Goal: Check status: Check status

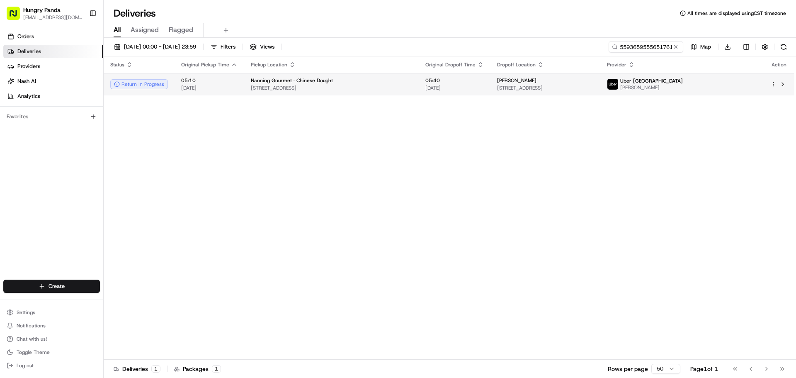
type input "559365955565176169278"
click at [594, 78] on div "[PERSON_NAME]" at bounding box center [545, 80] width 97 height 7
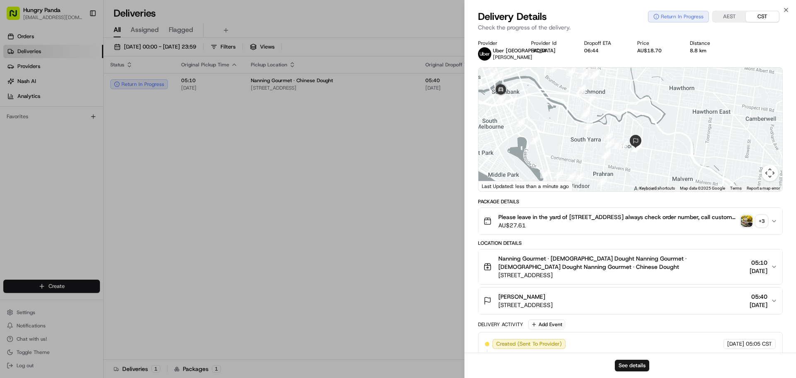
drag, startPoint x: 628, startPoint y: 138, endPoint x: 578, endPoint y: 124, distance: 51.9
click at [578, 124] on div at bounding box center [630, 130] width 304 height 124
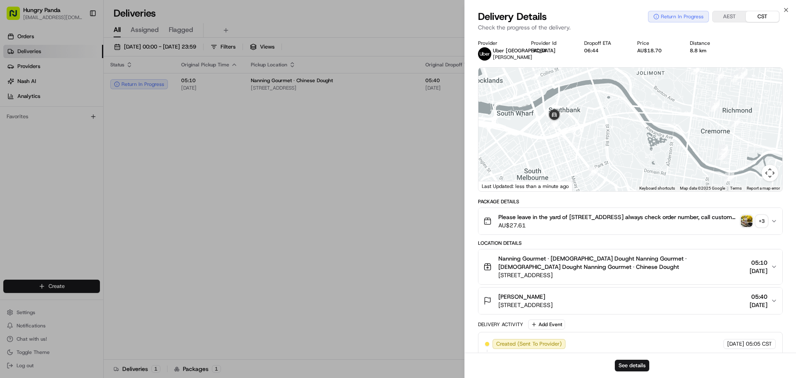
click at [751, 223] on img "button" at bounding box center [747, 221] width 12 height 12
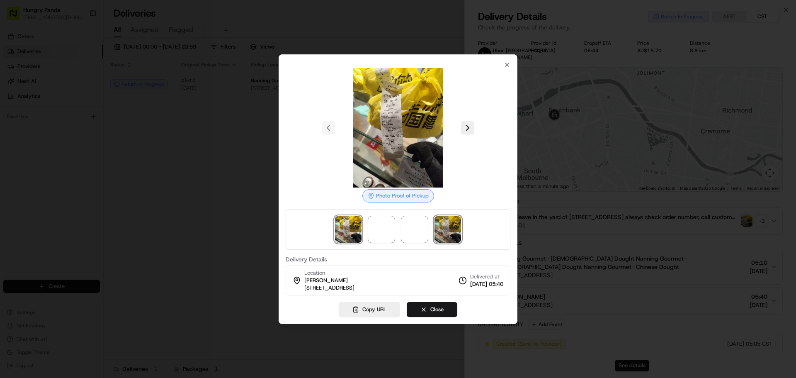
click at [451, 230] on img at bounding box center [447, 229] width 27 height 27
click at [414, 232] on img at bounding box center [414, 229] width 27 height 27
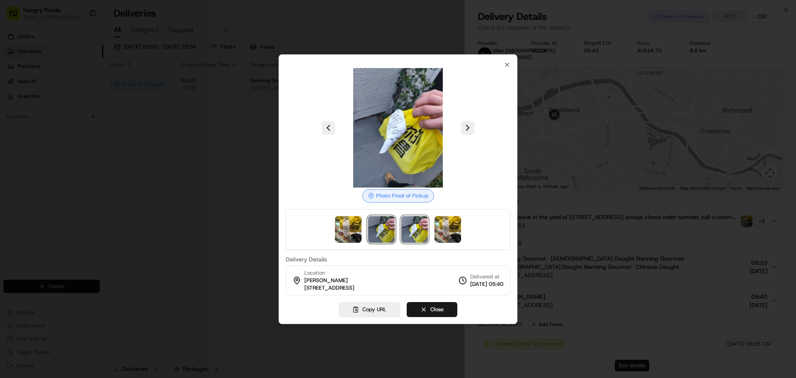
click at [388, 232] on img at bounding box center [381, 229] width 27 height 27
click at [349, 230] on img at bounding box center [348, 229] width 27 height 27
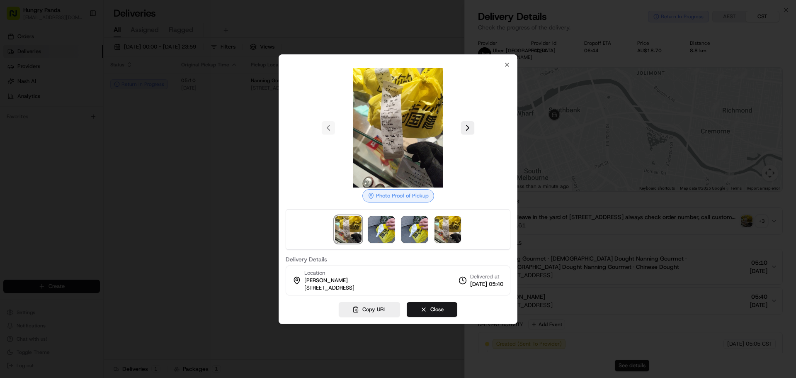
click at [395, 232] on div at bounding box center [398, 229] width 225 height 41
click at [387, 232] on img at bounding box center [381, 229] width 27 height 27
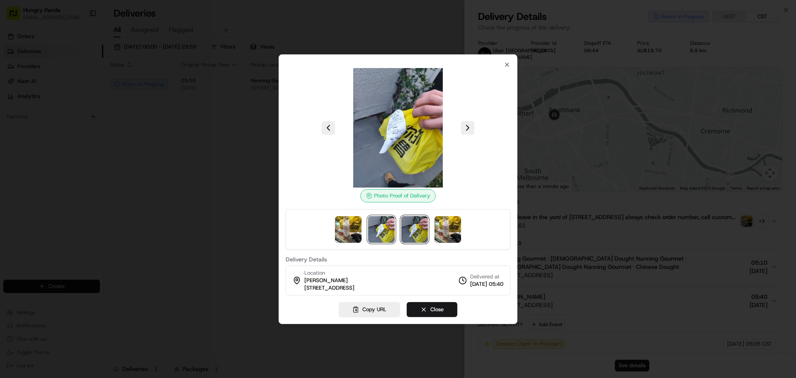
click at [407, 230] on img at bounding box center [414, 229] width 27 height 27
click at [346, 232] on img at bounding box center [348, 229] width 27 height 27
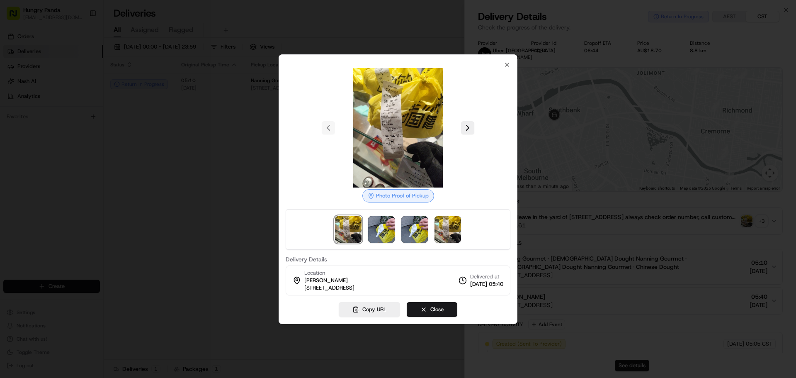
click at [654, 199] on div at bounding box center [398, 189] width 796 height 378
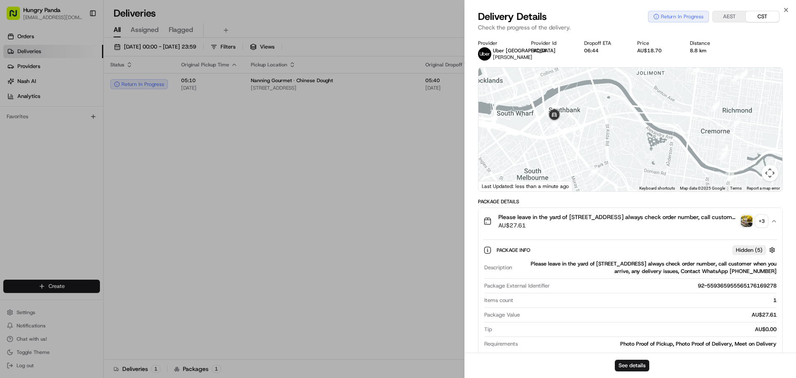
click at [773, 219] on icon "button" at bounding box center [774, 221] width 7 height 7
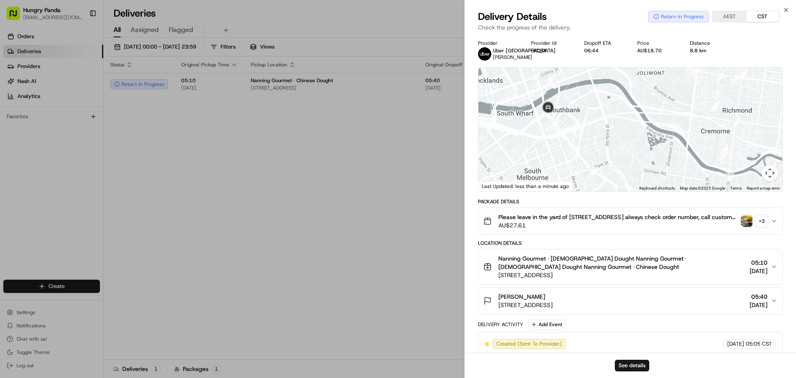
click at [771, 222] on icon "button" at bounding box center [774, 221] width 7 height 7
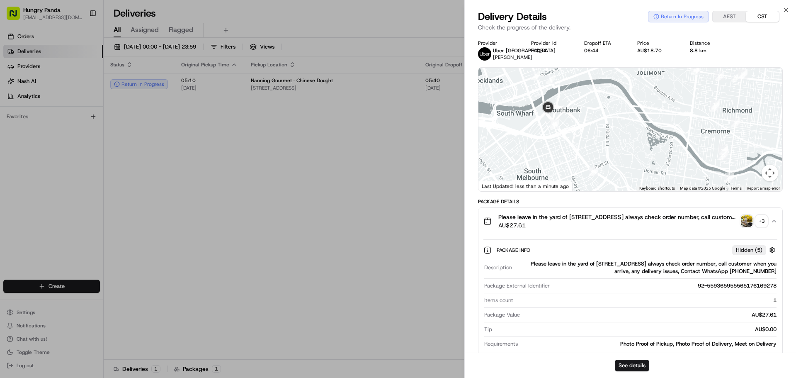
click at [750, 222] on img "button" at bounding box center [747, 221] width 12 height 12
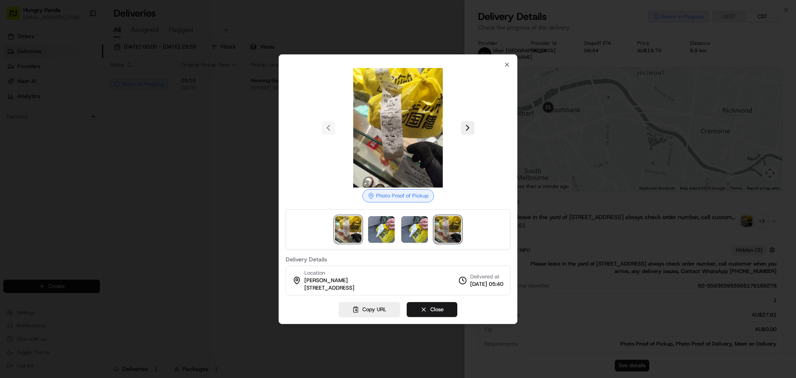
click at [448, 228] on img at bounding box center [447, 229] width 27 height 27
click at [347, 230] on img at bounding box center [348, 229] width 27 height 27
click at [393, 125] on img at bounding box center [397, 127] width 119 height 119
click at [448, 226] on img at bounding box center [447, 229] width 27 height 27
click at [356, 230] on img at bounding box center [348, 229] width 27 height 27
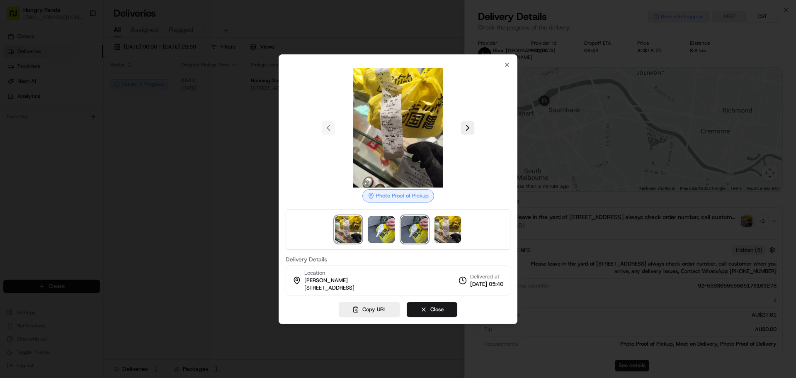
click at [411, 228] on img at bounding box center [414, 229] width 27 height 27
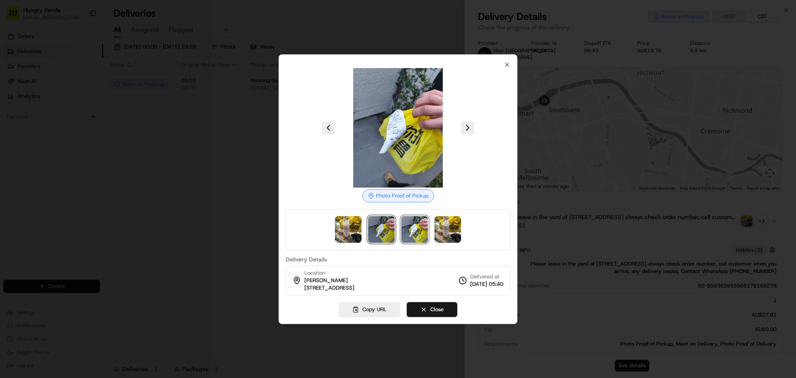
click at [389, 230] on img at bounding box center [381, 229] width 27 height 27
click at [408, 229] on img at bounding box center [414, 229] width 27 height 27
click at [452, 234] on img at bounding box center [447, 229] width 27 height 27
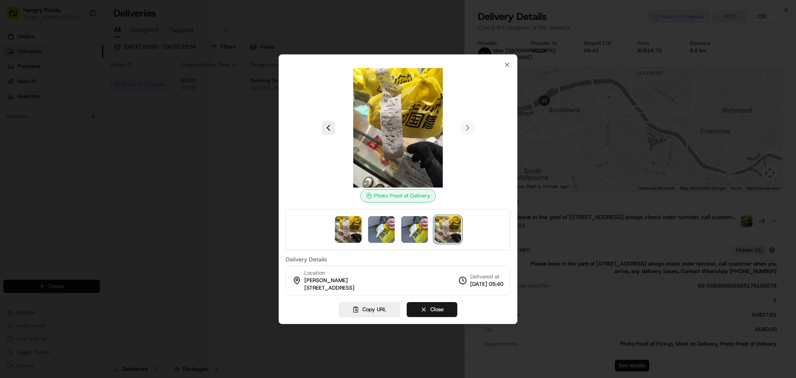
click at [601, 235] on div at bounding box center [398, 189] width 796 height 378
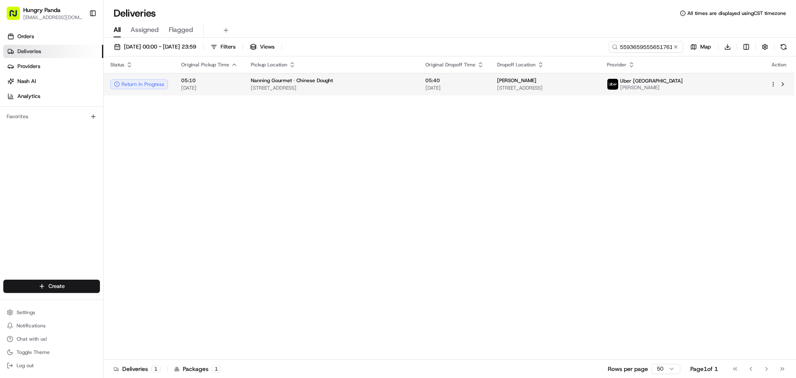
click at [777, 83] on div at bounding box center [778, 84] width 17 height 10
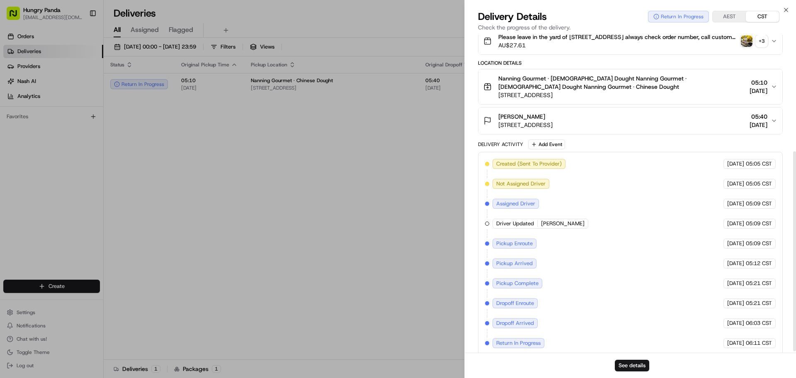
scroll to position [187, 0]
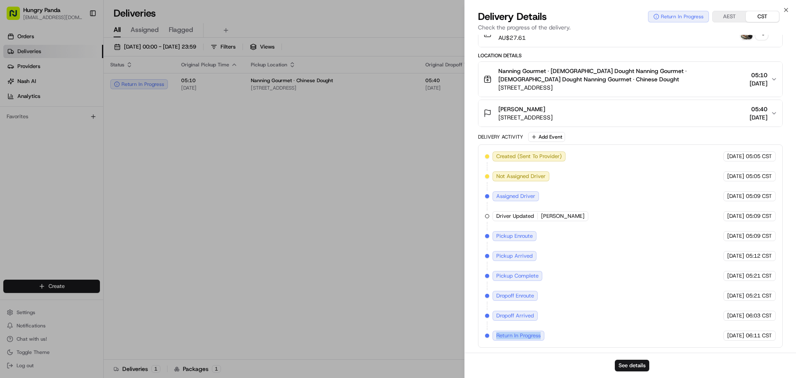
drag, startPoint x: 496, startPoint y: 336, endPoint x: 547, endPoint y: 336, distance: 51.4
click at [547, 336] on div "Created (Sent To Provider) [GEOGRAPHIC_DATA] [GEOGRAPHIC_DATA] [DATE] 05:05 CST…" at bounding box center [630, 245] width 291 height 189
copy span "Return In Progress"
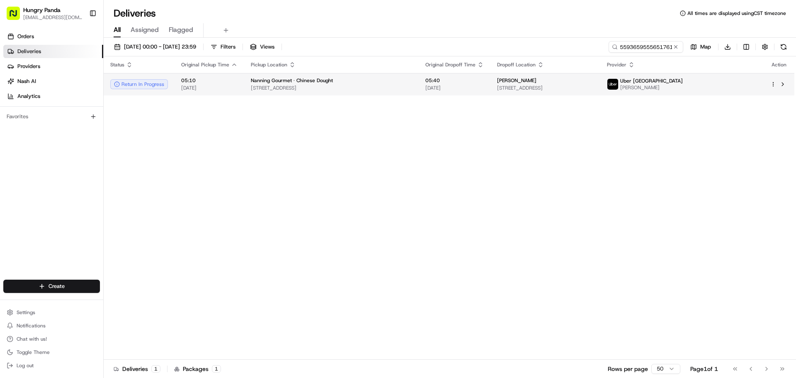
click at [462, 82] on span "05:40" at bounding box center [454, 80] width 58 height 7
click at [428, 95] on td "05:40 [DATE]" at bounding box center [455, 84] width 72 height 22
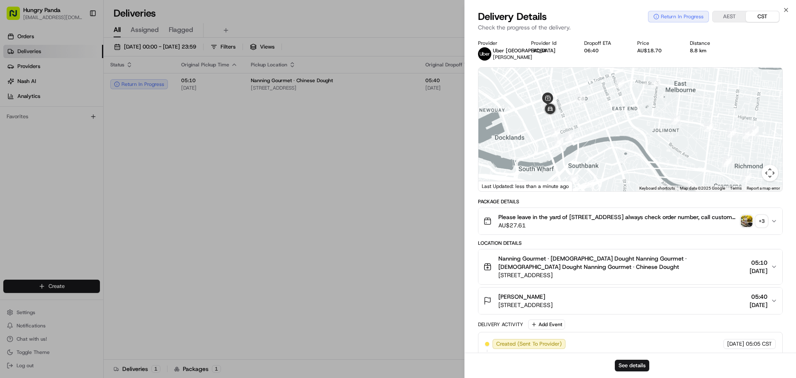
drag, startPoint x: 564, startPoint y: 120, endPoint x: 628, endPoint y: 217, distance: 116.3
click at [628, 217] on div "Provider Uber Australia [PERSON_NAME] Provider Id EADB4 Dropoff ETA 06:40 Price…" at bounding box center [630, 287] width 305 height 495
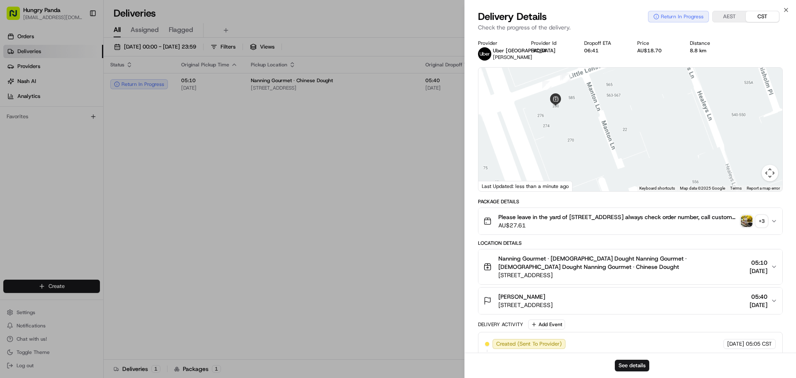
drag, startPoint x: 574, startPoint y: 106, endPoint x: 592, endPoint y: 146, distance: 44.3
click at [593, 154] on div at bounding box center [630, 130] width 304 height 124
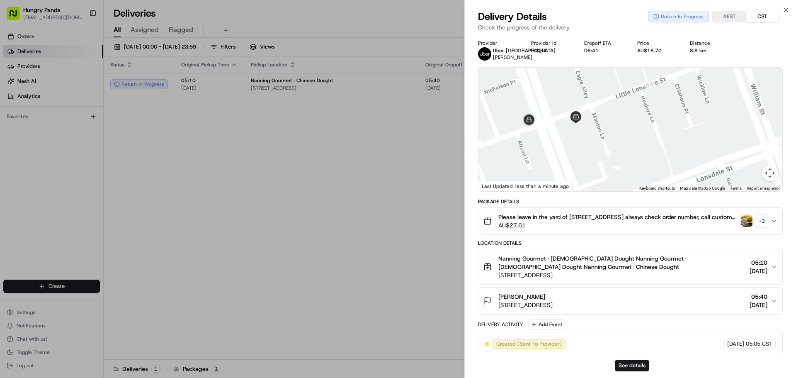
click at [748, 219] on img "button" at bounding box center [747, 221] width 12 height 12
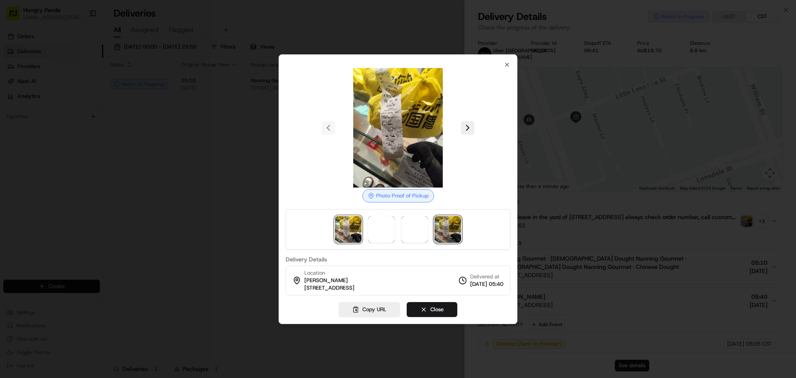
click at [448, 225] on img at bounding box center [447, 229] width 27 height 27
click at [414, 233] on img at bounding box center [414, 229] width 27 height 27
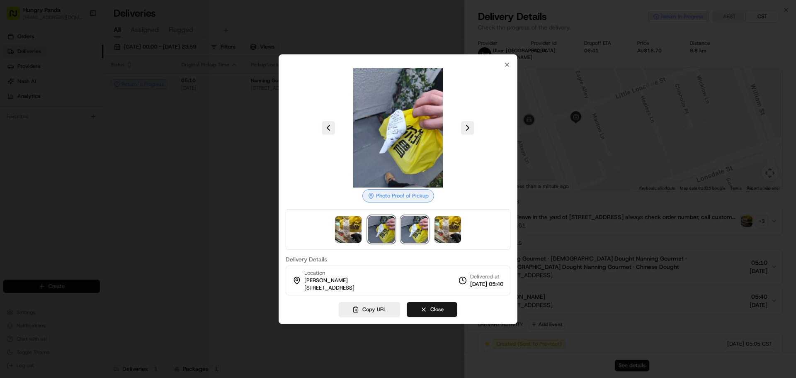
click at [385, 233] on img at bounding box center [381, 229] width 27 height 27
click at [441, 235] on img at bounding box center [447, 229] width 27 height 27
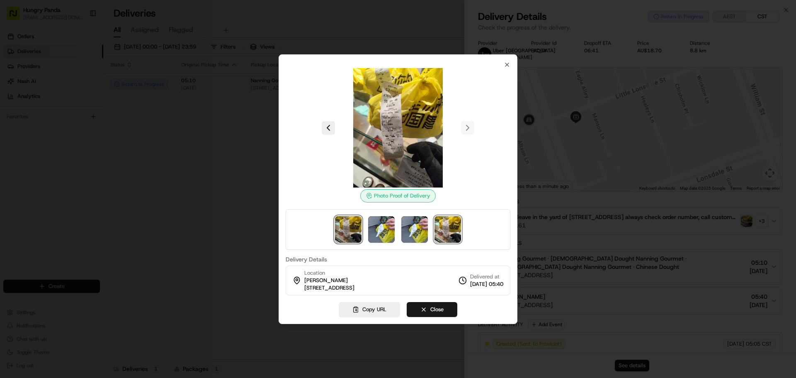
click at [360, 231] on img at bounding box center [348, 229] width 27 height 27
click at [412, 231] on img at bounding box center [414, 229] width 27 height 27
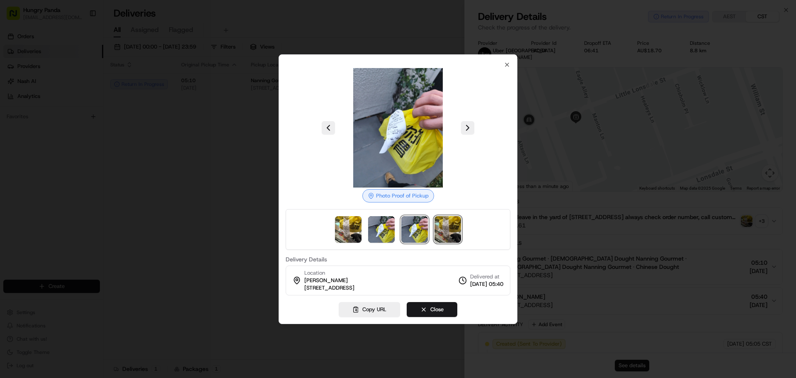
click at [442, 230] on img at bounding box center [447, 229] width 27 height 27
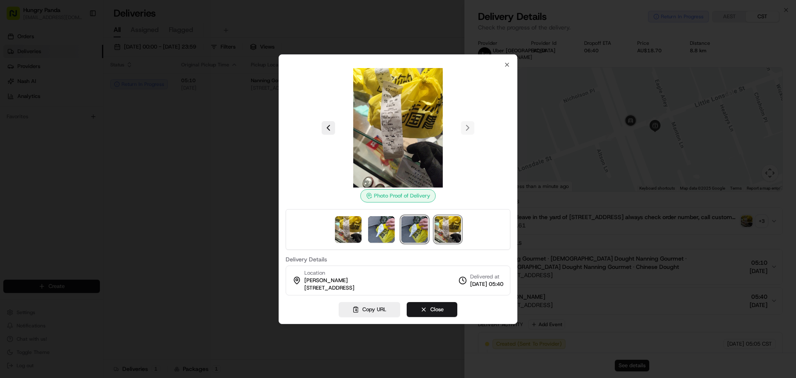
click at [407, 228] on img at bounding box center [414, 229] width 27 height 27
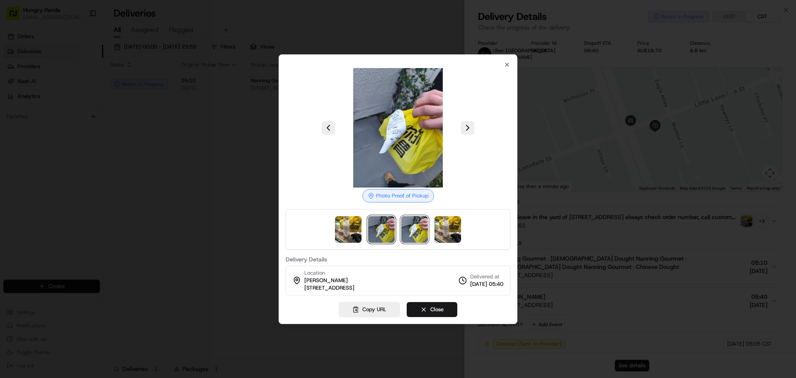
click at [382, 229] on img at bounding box center [381, 229] width 27 height 27
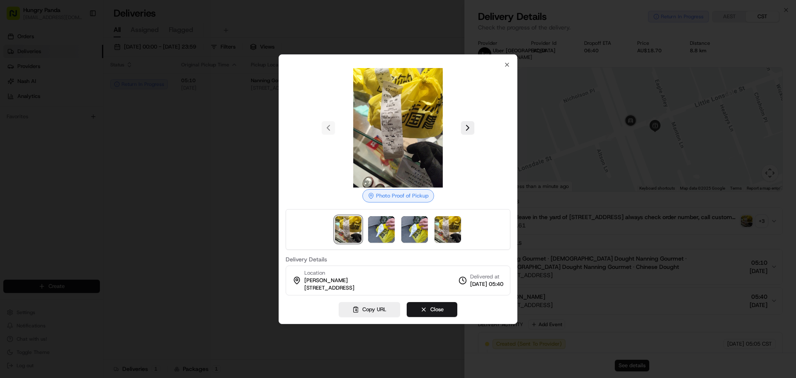
click at [138, 124] on div at bounding box center [398, 189] width 796 height 378
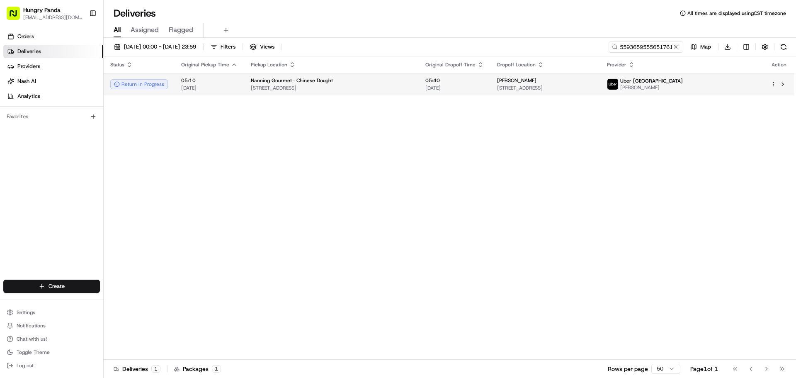
click at [241, 85] on td "05:10 [DATE]" at bounding box center [210, 84] width 70 height 22
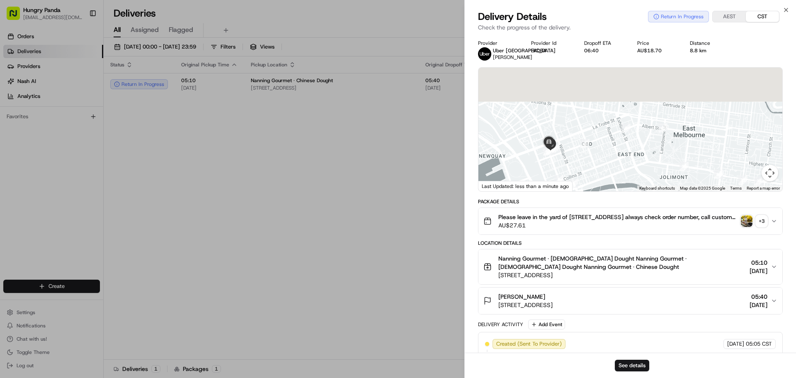
drag, startPoint x: 647, startPoint y: 92, endPoint x: 558, endPoint y: 200, distance: 140.0
click at [558, 200] on div "Provider Uber Australia [PERSON_NAME] Provider Id EADB4 Dropoff ETA 06:40 Price…" at bounding box center [630, 287] width 305 height 495
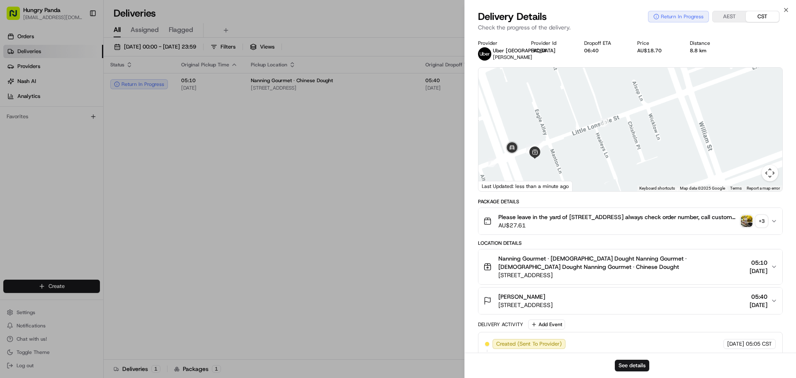
drag, startPoint x: 551, startPoint y: 149, endPoint x: 559, endPoint y: 129, distance: 21.4
click at [559, 129] on div at bounding box center [630, 130] width 304 height 124
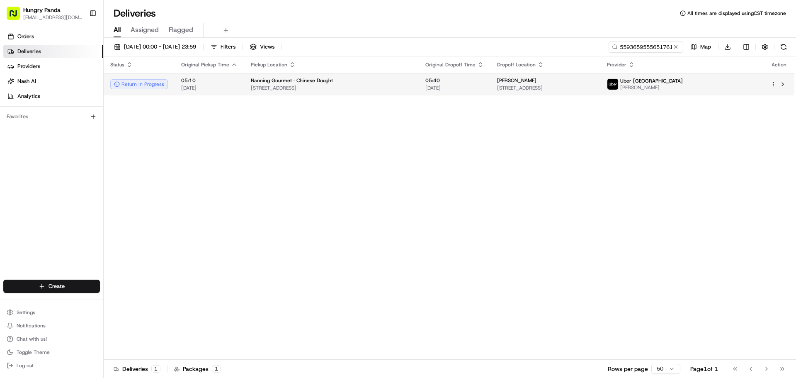
click at [575, 92] on td "[PERSON_NAME] [STREET_ADDRESS]" at bounding box center [545, 84] width 110 height 22
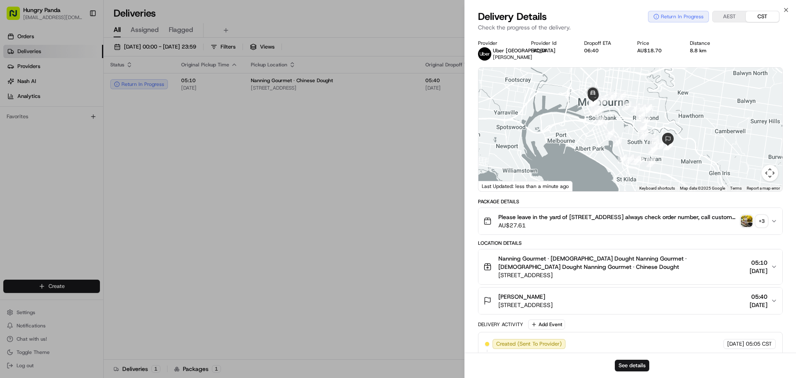
scroll to position [41, 0]
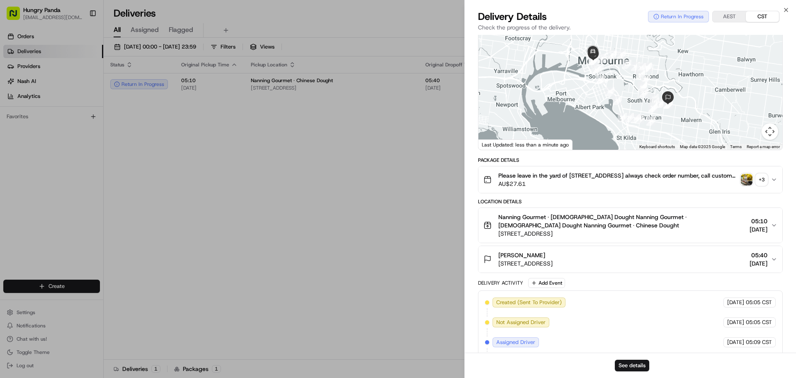
click at [568, 187] on span "AU$27.61" at bounding box center [617, 183] width 239 height 8
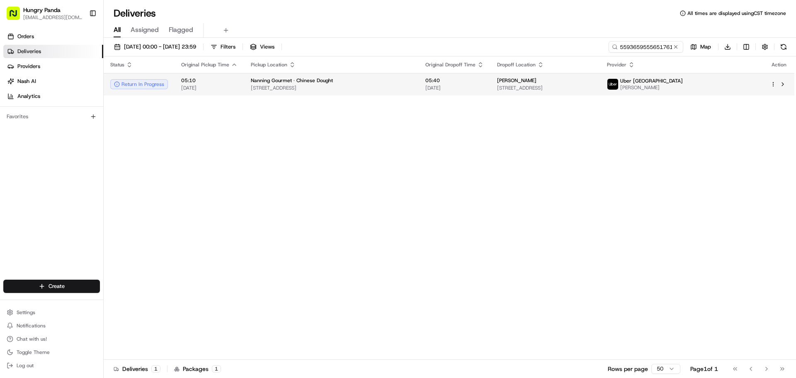
click at [327, 92] on td "Nanning Gourmet · [DEMOGRAPHIC_DATA] Dought [STREET_ADDRESS]" at bounding box center [331, 84] width 175 height 22
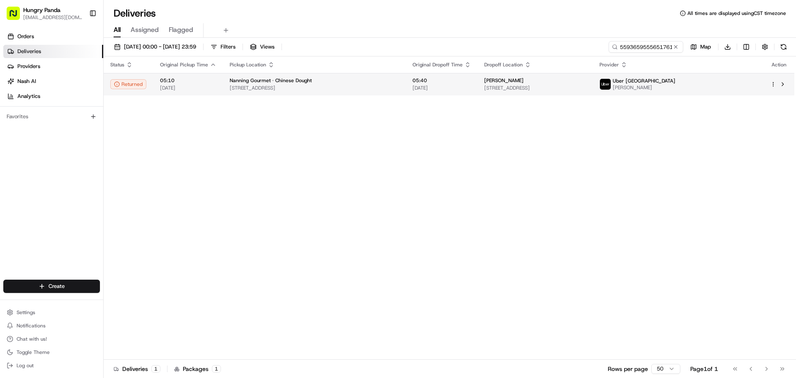
click at [553, 80] on div "[PERSON_NAME]" at bounding box center [535, 80] width 102 height 7
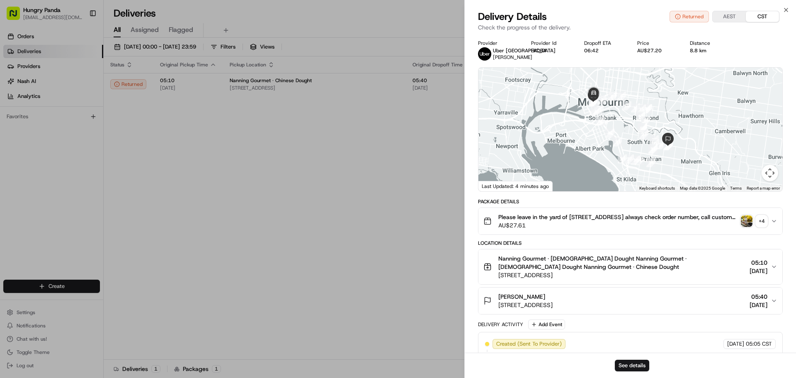
click at [748, 222] on img "button" at bounding box center [747, 221] width 12 height 12
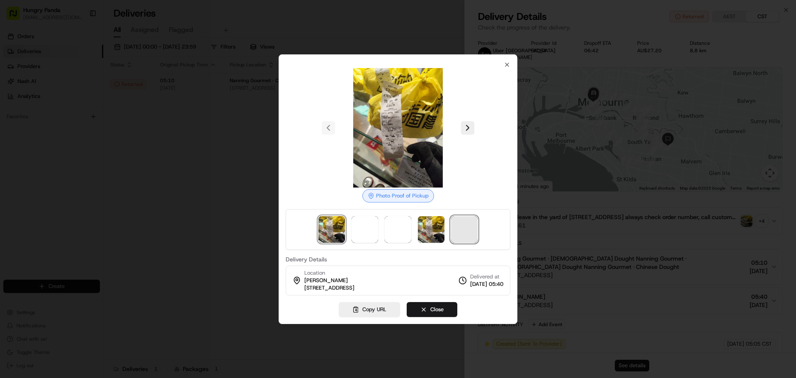
click at [457, 232] on span at bounding box center [464, 229] width 27 height 27
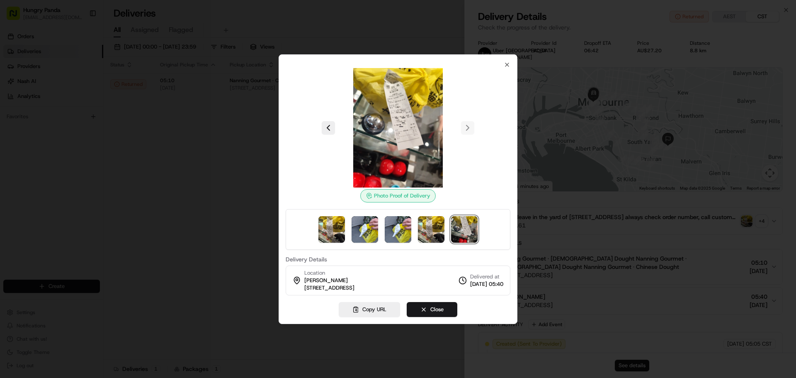
click at [417, 234] on div at bounding box center [398, 229] width 225 height 41
click at [404, 235] on img at bounding box center [398, 229] width 27 height 27
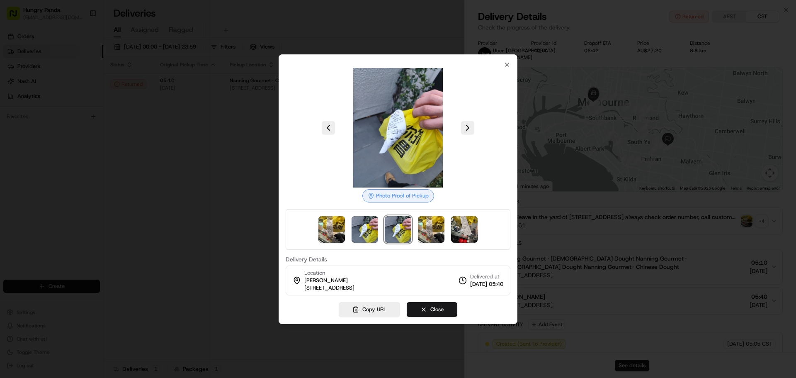
click at [176, 204] on div at bounding box center [398, 189] width 796 height 378
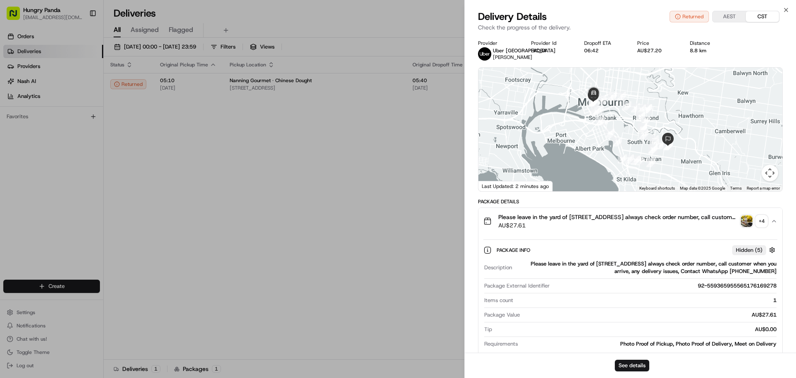
click at [755, 225] on button "+ 4" at bounding box center [754, 221] width 27 height 12
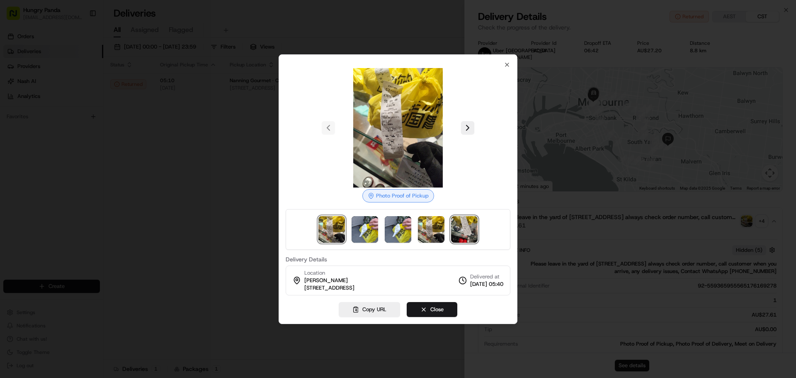
click at [473, 228] on img at bounding box center [464, 229] width 27 height 27
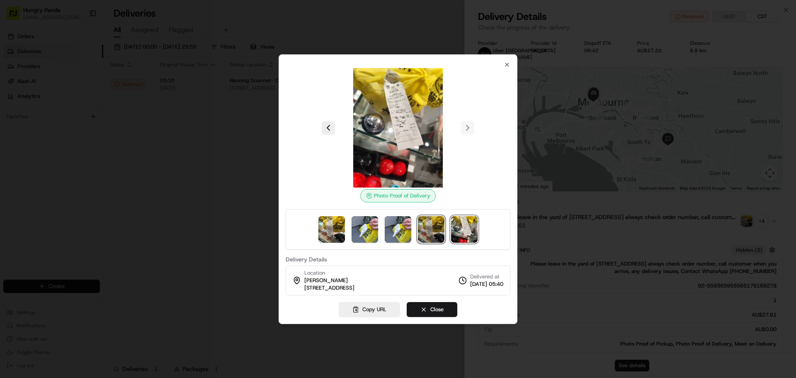
click at [427, 230] on img at bounding box center [431, 229] width 27 height 27
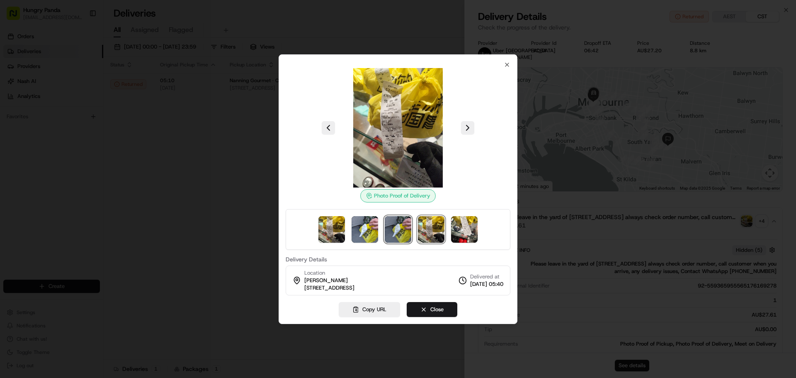
click at [391, 230] on img at bounding box center [398, 229] width 27 height 27
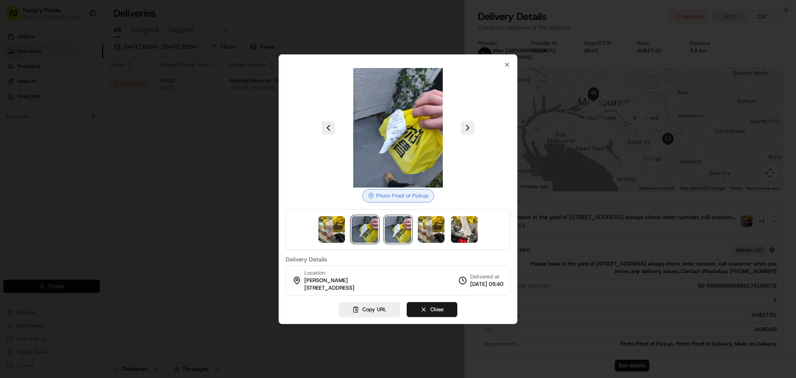
click at [366, 232] on img at bounding box center [365, 229] width 27 height 27
click at [363, 232] on img at bounding box center [365, 229] width 27 height 27
click at [325, 229] on img at bounding box center [331, 229] width 27 height 27
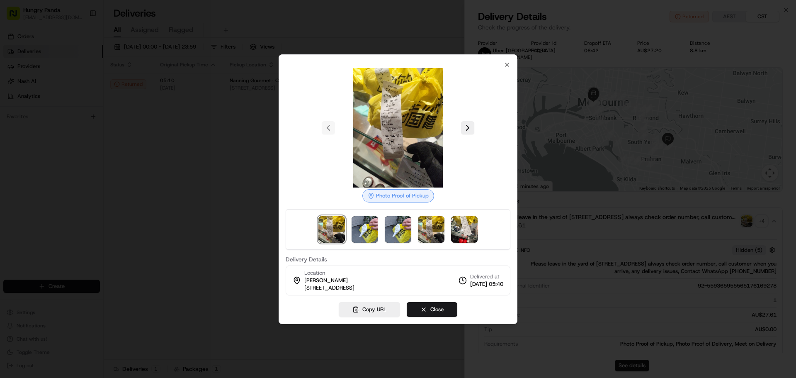
click at [189, 201] on div at bounding box center [398, 189] width 796 height 378
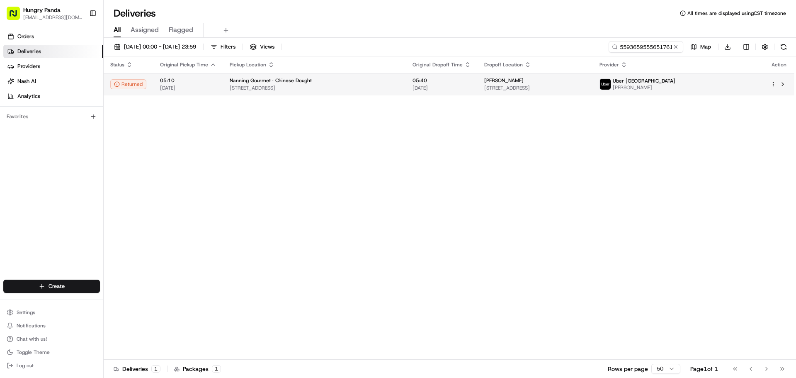
click at [318, 84] on div "Nanning Gourmet · Chinese Dought" at bounding box center [315, 80] width 170 height 7
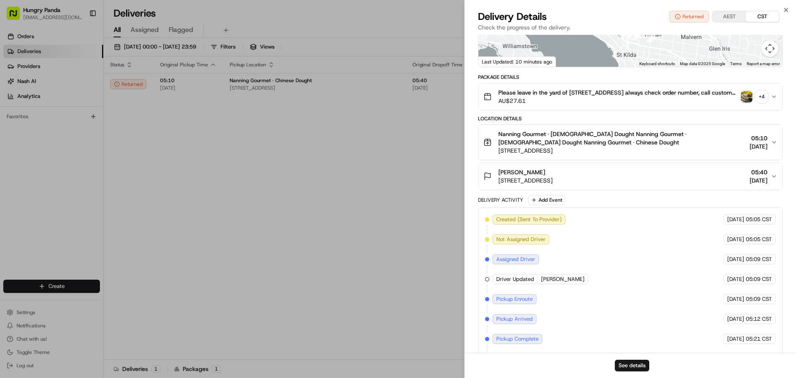
scroll to position [0, 0]
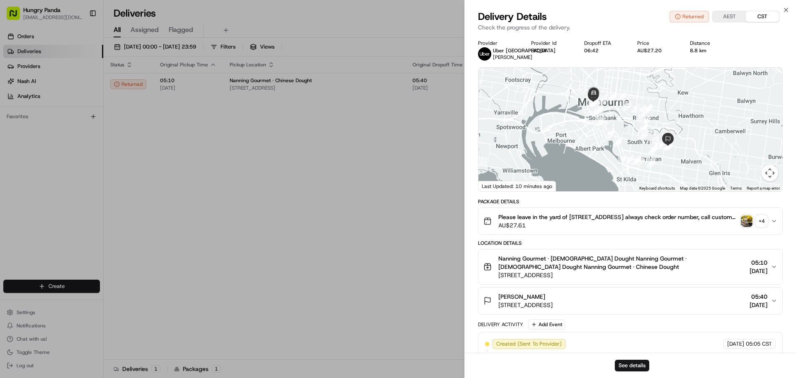
click at [507, 56] on span "[PERSON_NAME]" at bounding box center [512, 57] width 39 height 7
click at [731, 16] on button "AEST" at bounding box center [729, 16] width 33 height 11
click at [758, 16] on button "CST" at bounding box center [762, 16] width 33 height 11
